Goal: Task Accomplishment & Management: Complete application form

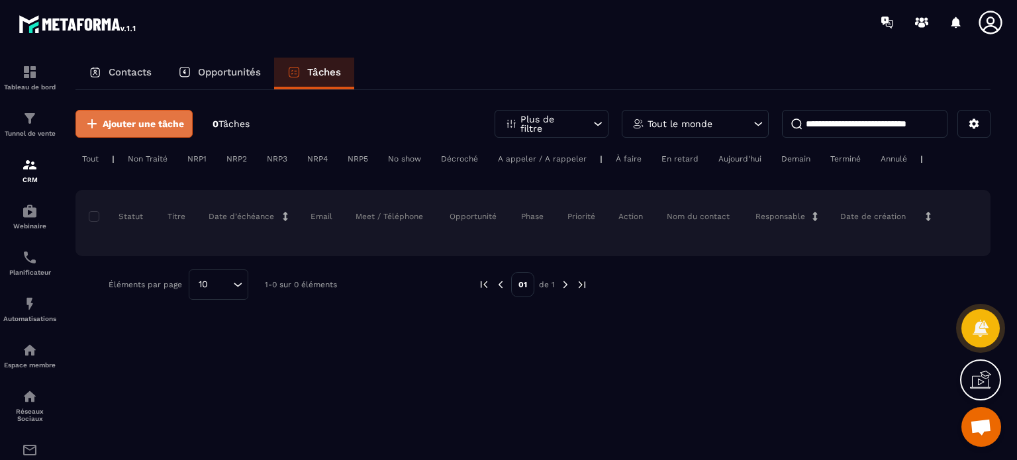
click at [169, 126] on span "Ajouter une tâche" at bounding box center [143, 123] width 81 height 13
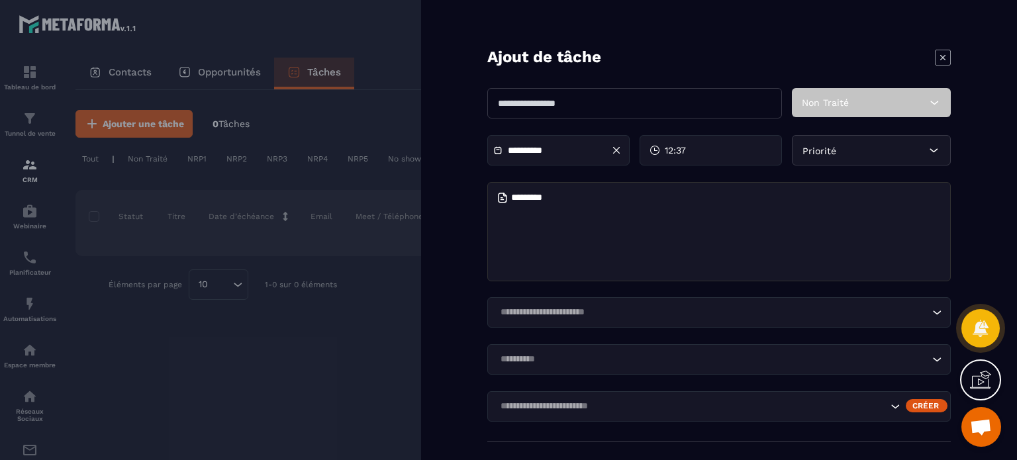
click at [938, 60] on icon at bounding box center [943, 58] width 16 height 16
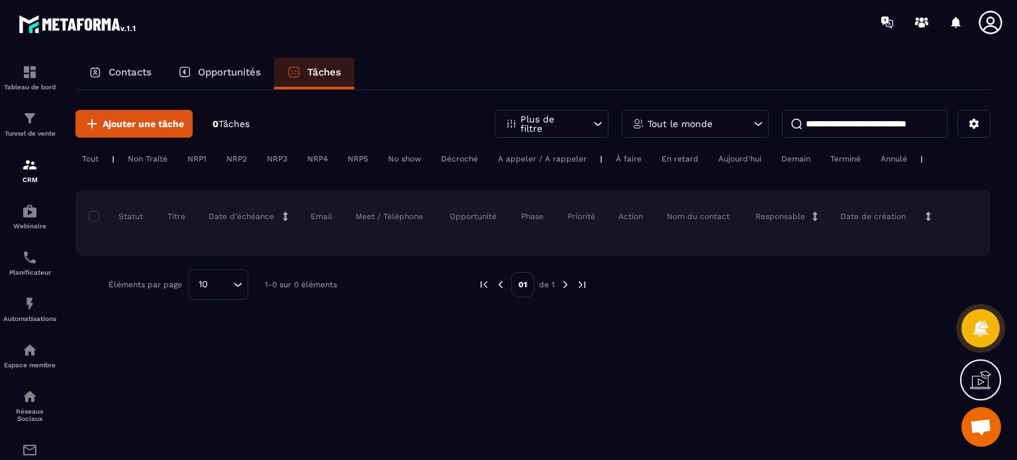
click at [225, 68] on p "Opportunités" at bounding box center [229, 72] width 63 height 12
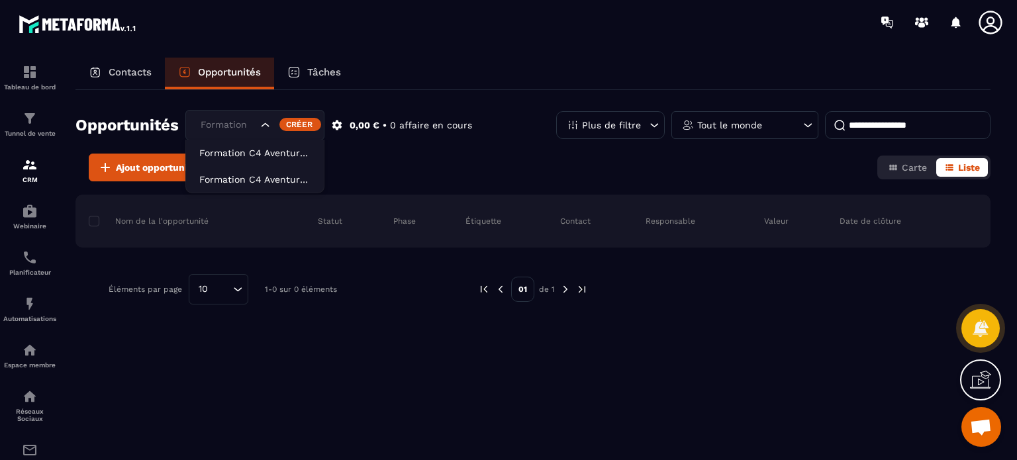
click at [230, 125] on div "Formation C4 Aventures Animateurs" at bounding box center [227, 125] width 63 height 15
click at [956, 169] on button "Liste" at bounding box center [962, 167] width 52 height 19
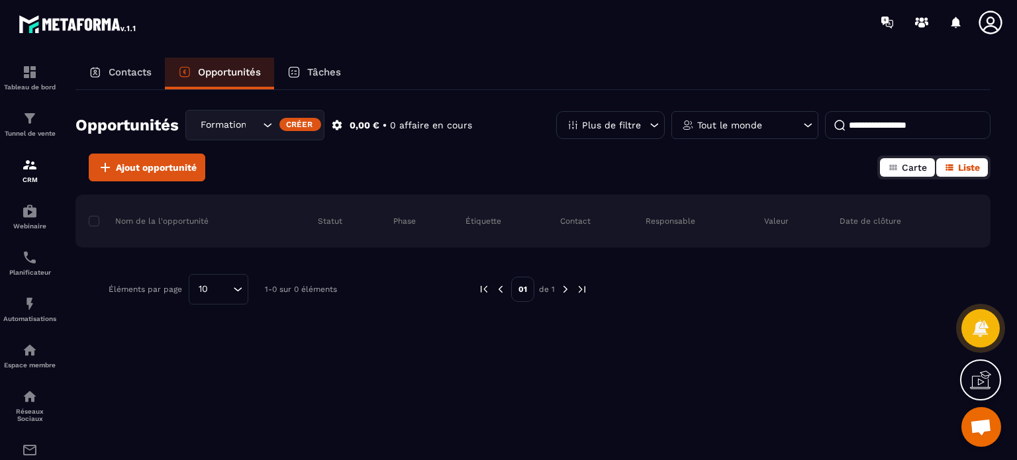
click at [911, 169] on span "Carte" at bounding box center [914, 167] width 25 height 11
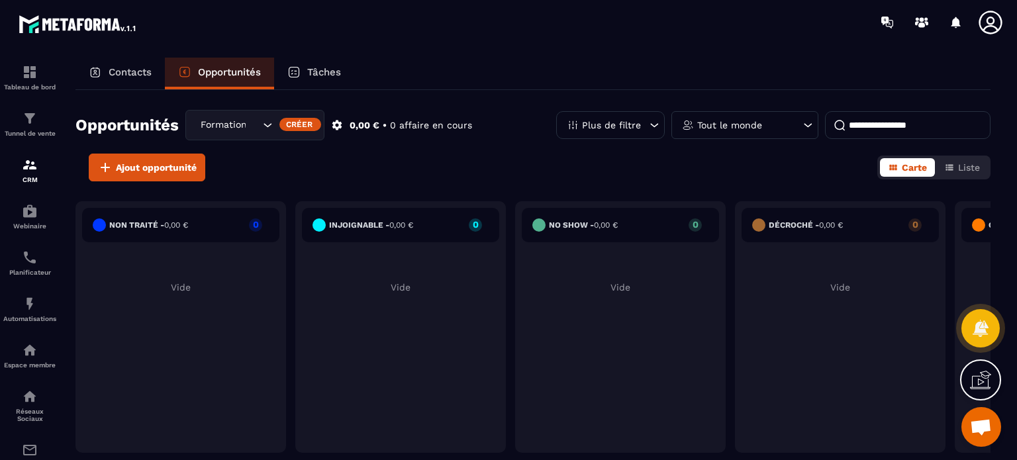
click at [188, 230] on div "Non traité - 0,00 €" at bounding box center [140, 225] width 95 height 13
click at [979, 221] on circle at bounding box center [978, 225] width 13 height 13
click at [221, 68] on p "Opportunités" at bounding box center [229, 72] width 63 height 12
click at [154, 222] on h6 "Non traité - 0,00 €" at bounding box center [148, 225] width 79 height 9
click at [421, 227] on div "injoignable - 0,00 € 0" at bounding box center [400, 225] width 197 height 34
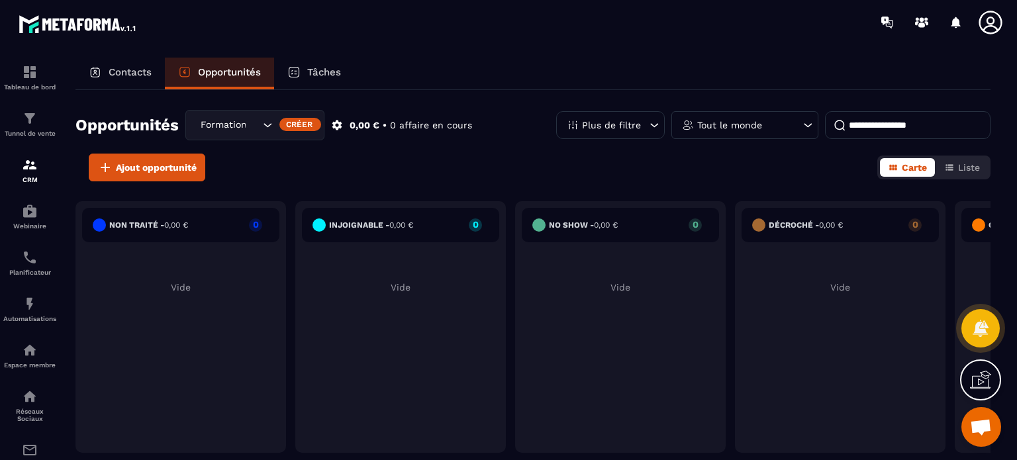
click at [799, 228] on h6 "Décroché - 0,00 €" at bounding box center [806, 225] width 74 height 9
click at [152, 171] on span "Ajout opportunité" at bounding box center [156, 167] width 81 height 13
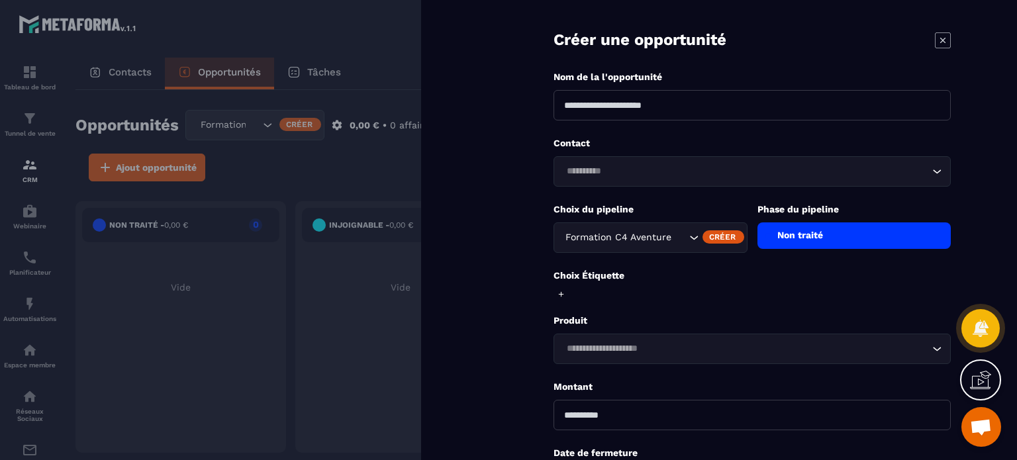
scroll to position [66, 0]
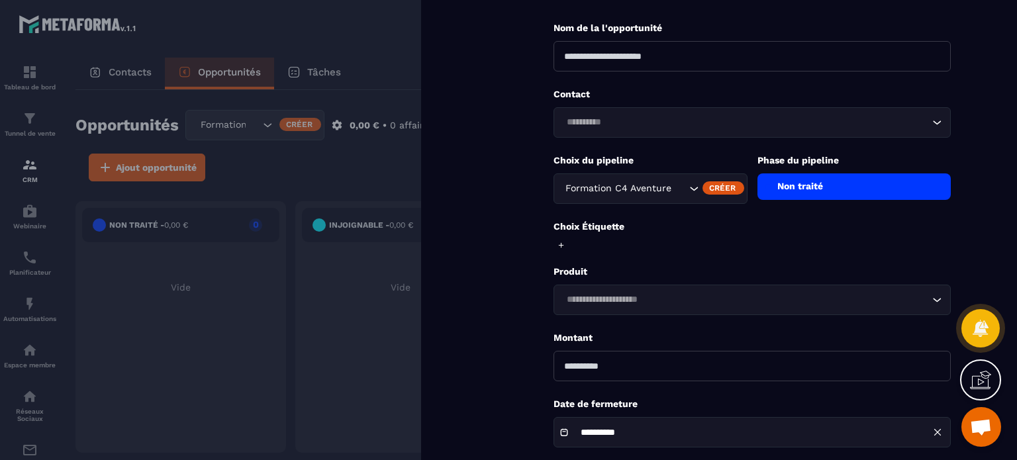
click at [821, 187] on div "Non traité" at bounding box center [855, 187] width 194 height 26
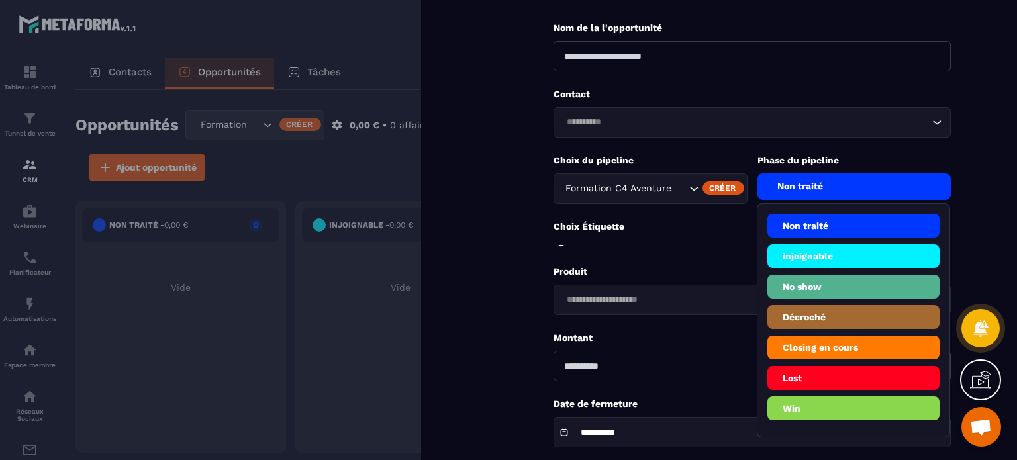
drag, startPoint x: 846, startPoint y: 378, endPoint x: 731, endPoint y: 388, distance: 115.0
click at [731, 388] on form "**********" at bounding box center [752, 233] width 530 height 599
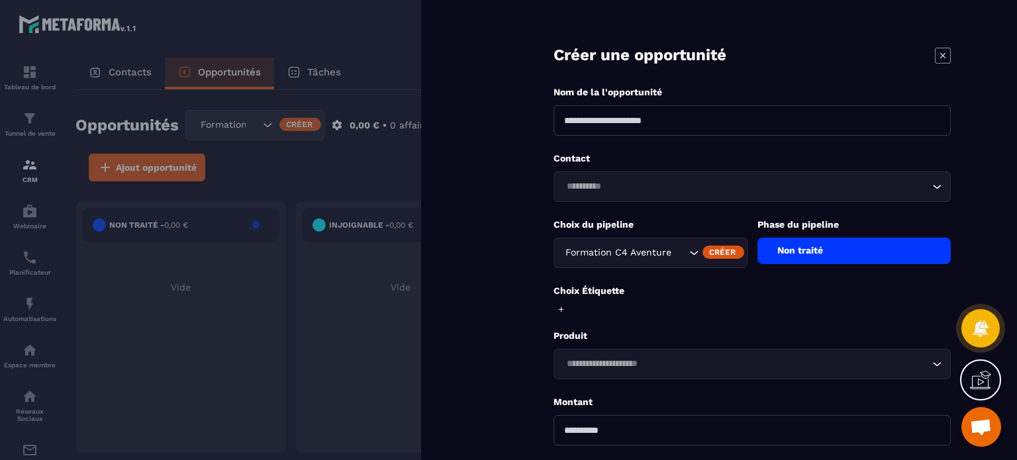
scroll to position [0, 0]
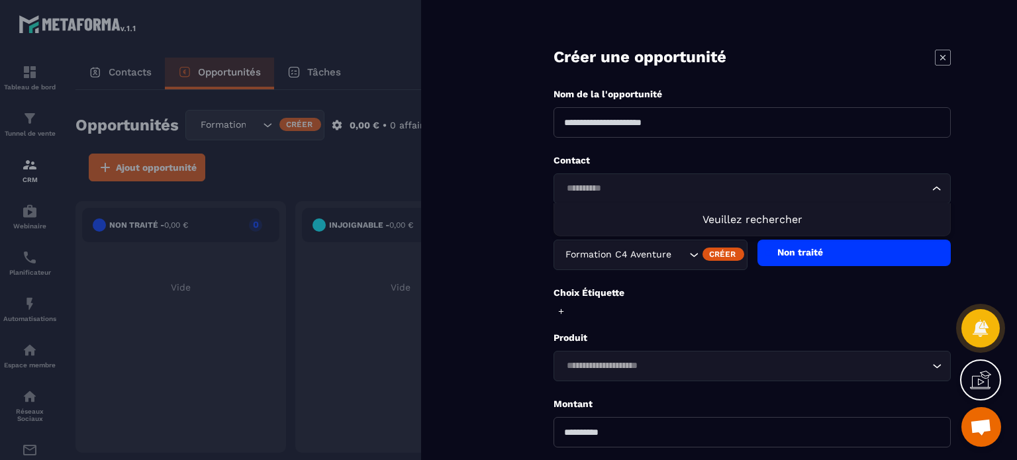
click at [935, 189] on icon "Search for option" at bounding box center [936, 188] width 13 height 13
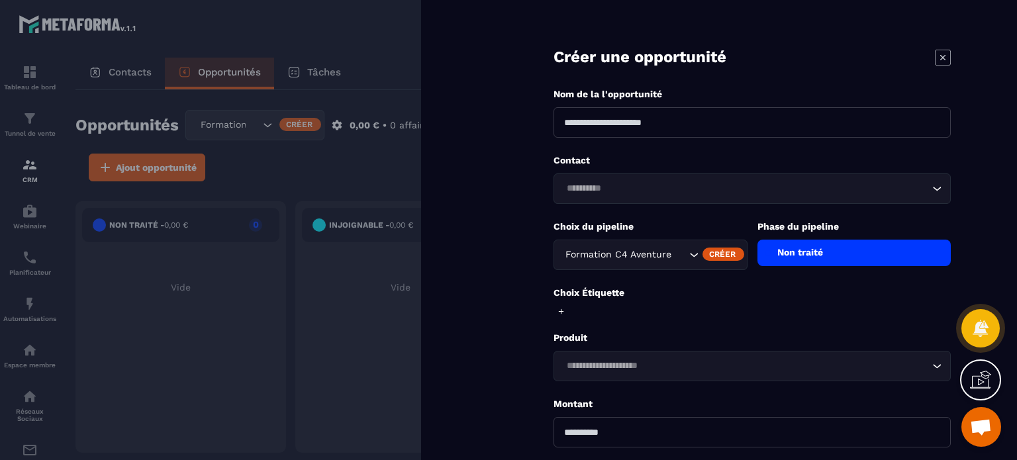
click at [858, 248] on div "Non traité" at bounding box center [855, 253] width 194 height 26
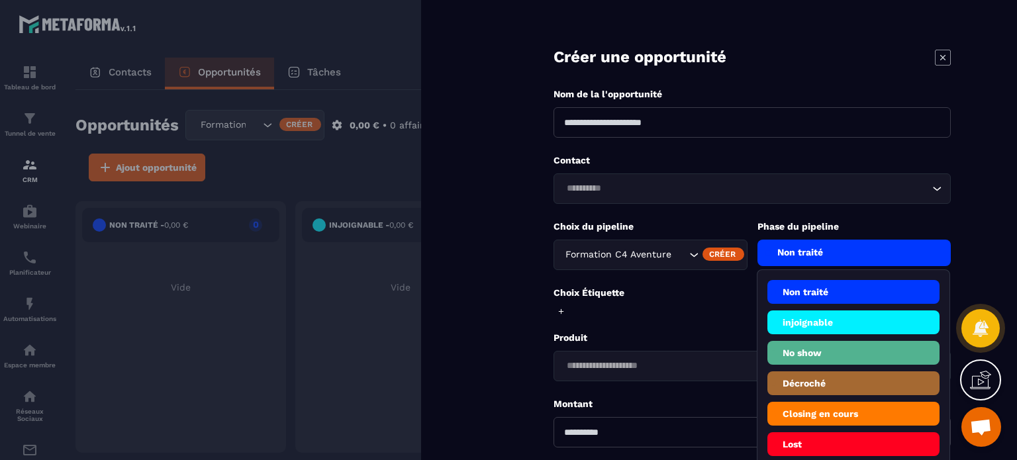
click at [326, 175] on div at bounding box center [508, 230] width 1017 height 460
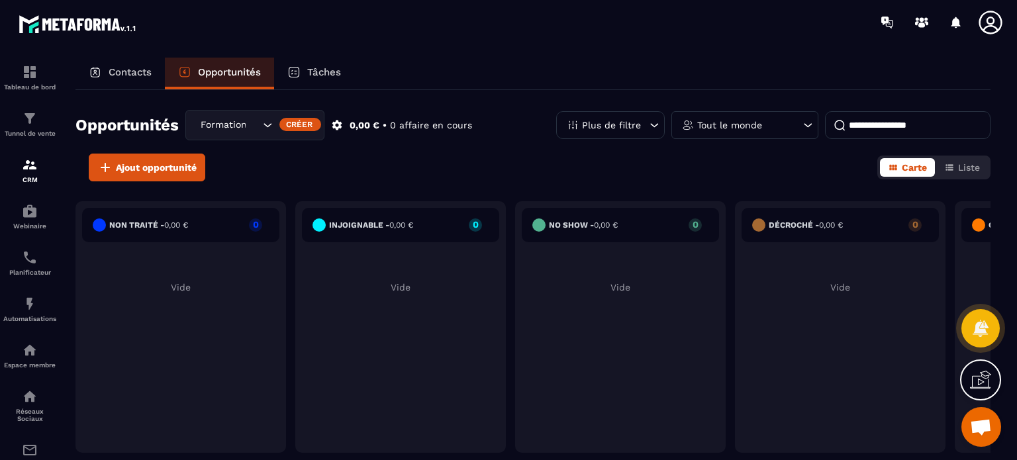
click at [134, 72] on p "Contacts" at bounding box center [130, 72] width 43 height 12
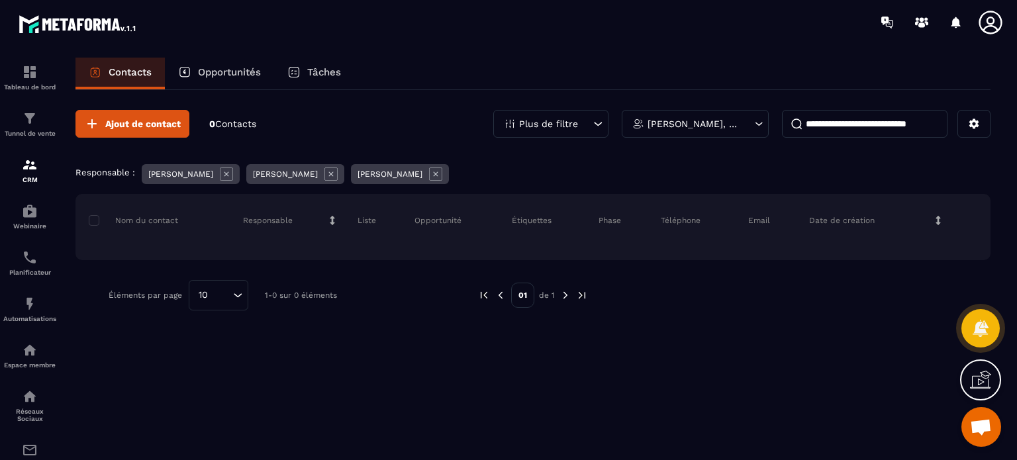
click at [434, 174] on icon at bounding box center [436, 174] width 5 height 5
click at [329, 172] on icon at bounding box center [331, 174] width 5 height 5
click at [209, 174] on div "[PERSON_NAME]" at bounding box center [191, 174] width 98 height 20
click at [220, 174] on icon at bounding box center [226, 174] width 13 height 13
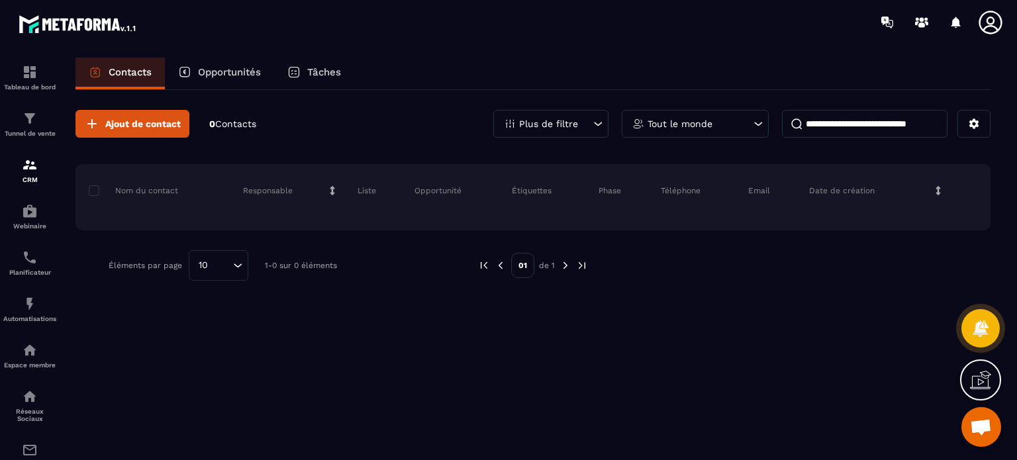
click at [241, 71] on p "Opportunités" at bounding box center [229, 72] width 63 height 12
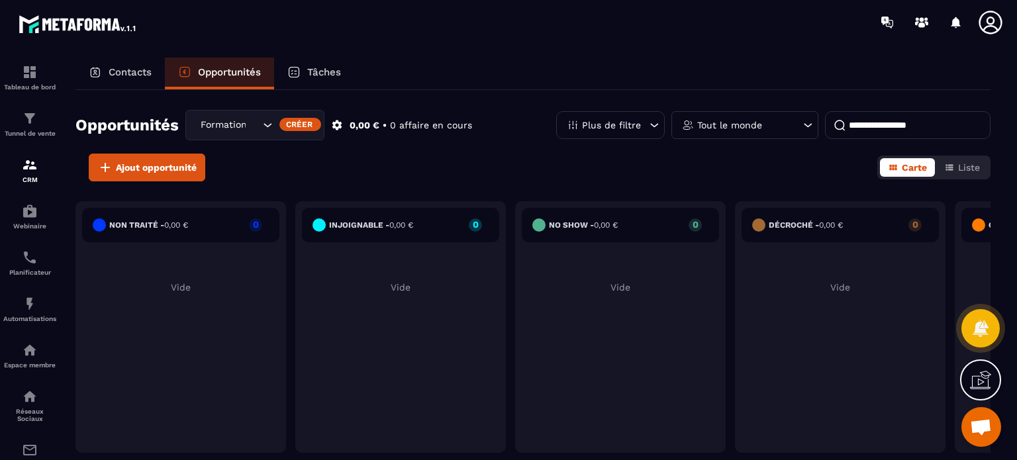
click at [625, 125] on p "Plus de filtre" at bounding box center [611, 125] width 59 height 9
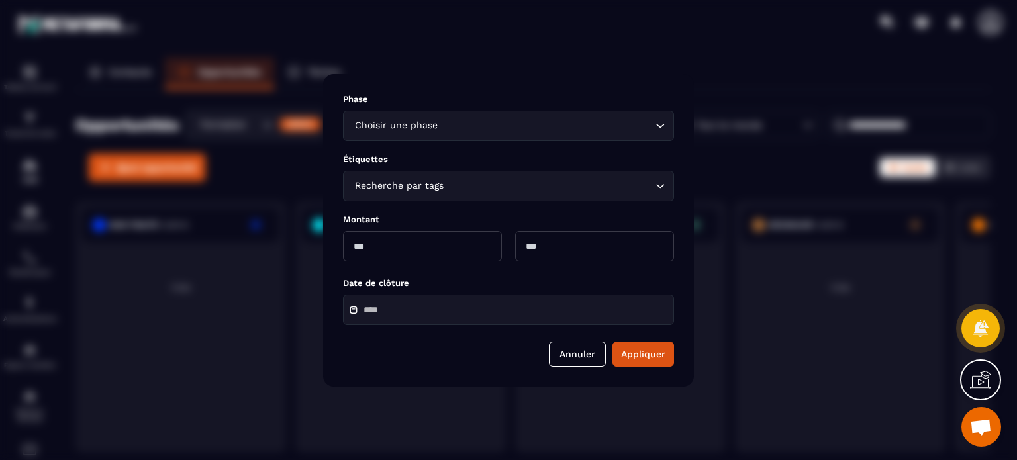
click at [671, 68] on div "Modal window" at bounding box center [508, 230] width 1017 height 460
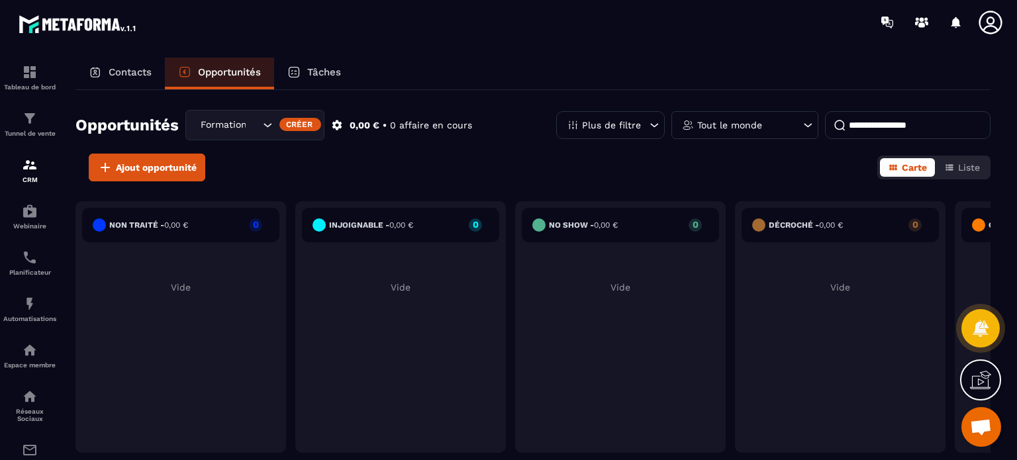
click at [327, 76] on p "Tâches" at bounding box center [324, 72] width 34 height 12
